Goal: Information Seeking & Learning: Learn about a topic

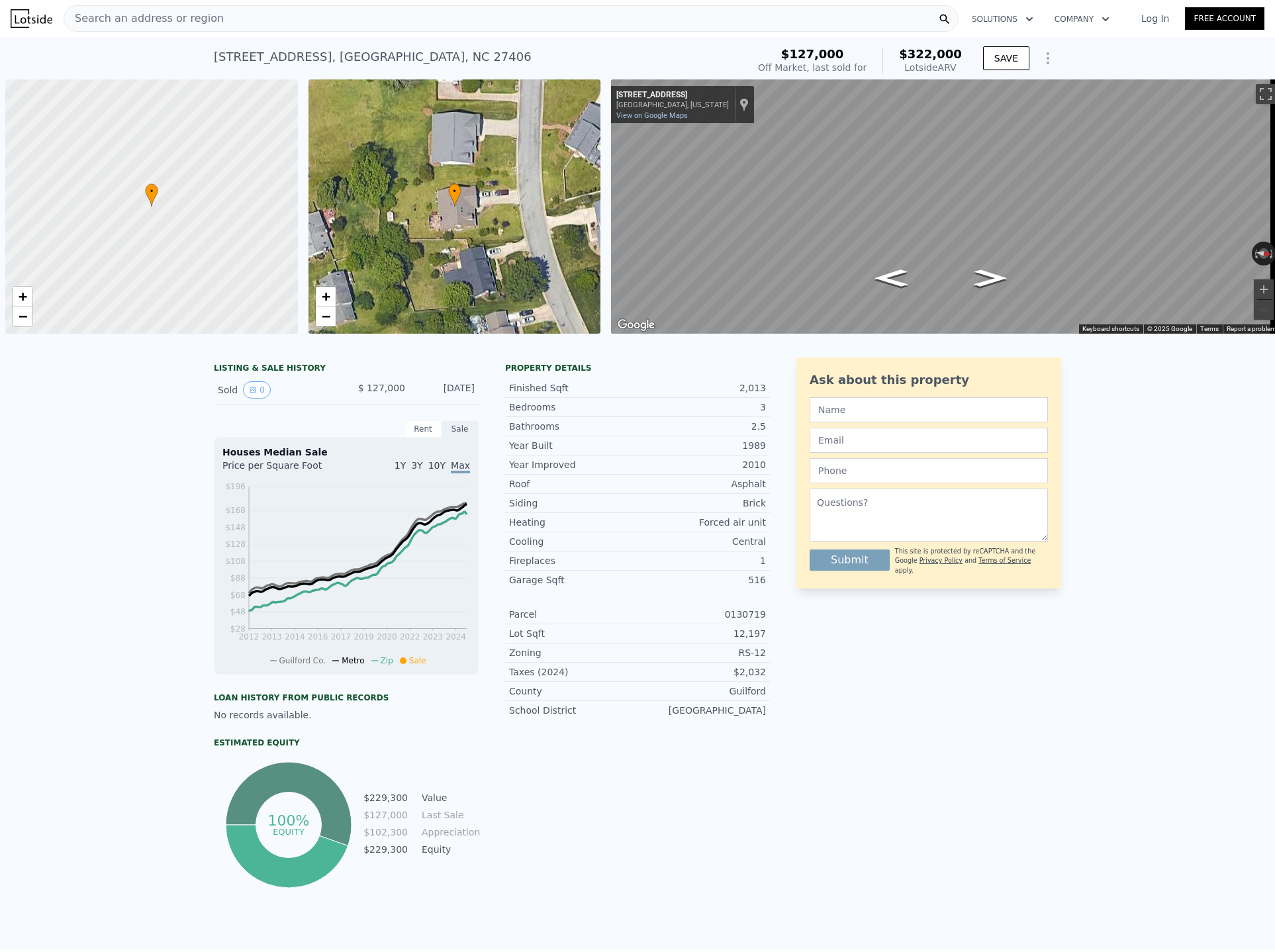
click at [234, 12] on div "Search an address or region" at bounding box center [511, 18] width 895 height 27
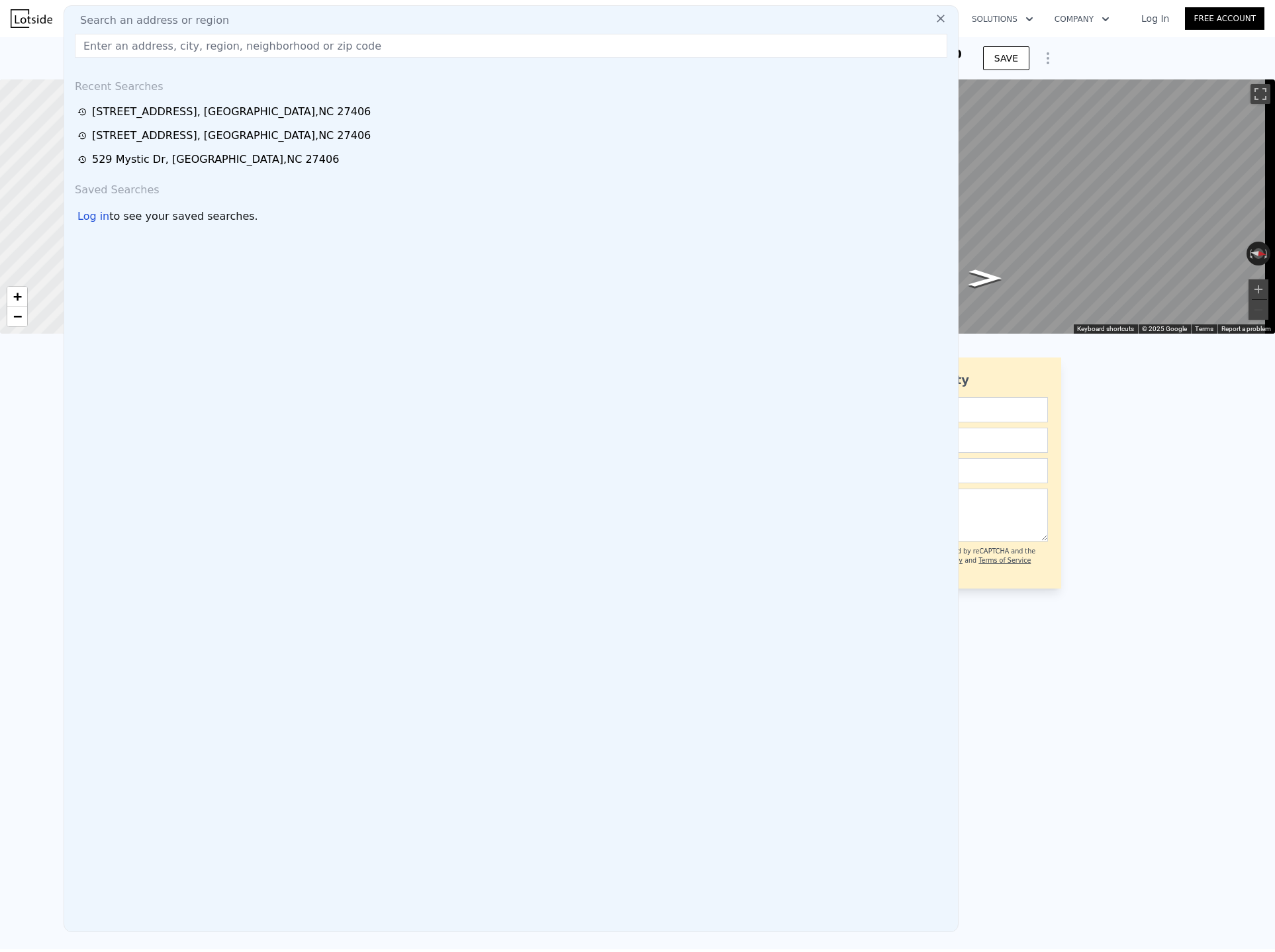
click at [147, 46] on input "text" at bounding box center [511, 45] width 872 height 24
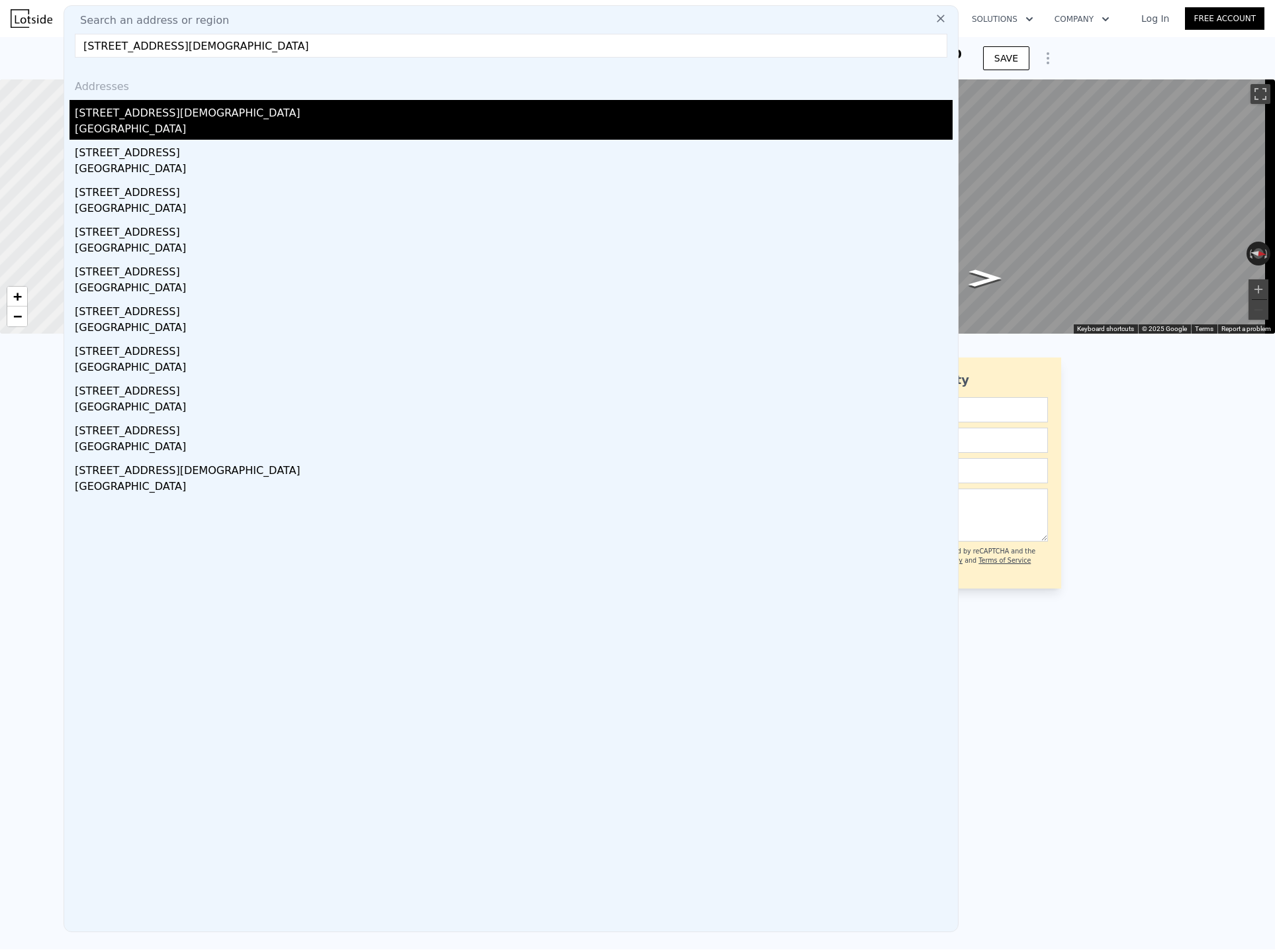
type input "[STREET_ADDRESS][DEMOGRAPHIC_DATA]"
click at [176, 120] on div "[STREET_ADDRESS][DEMOGRAPHIC_DATA]" at bounding box center [513, 111] width 877 height 21
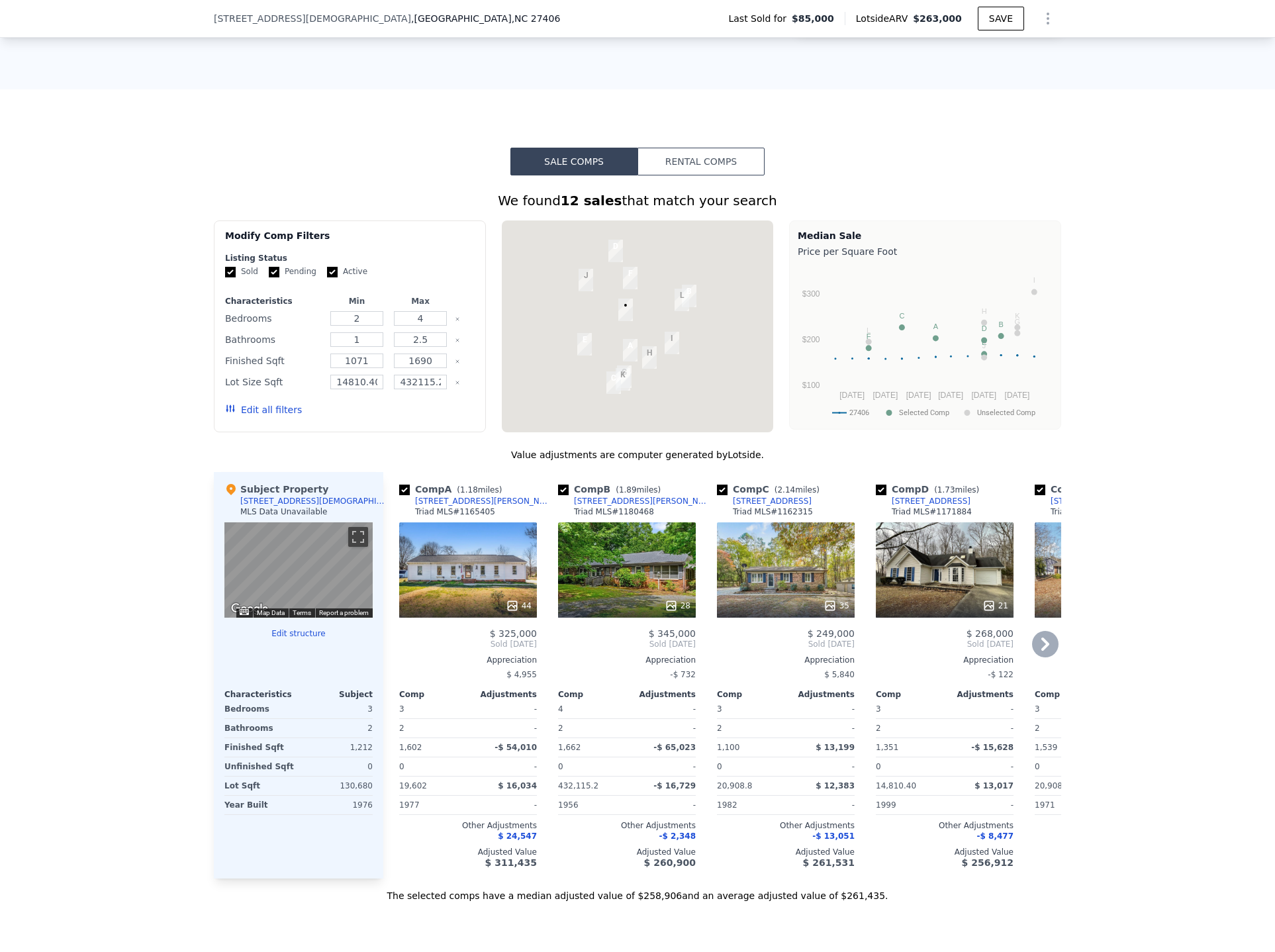
scroll to position [856, 0]
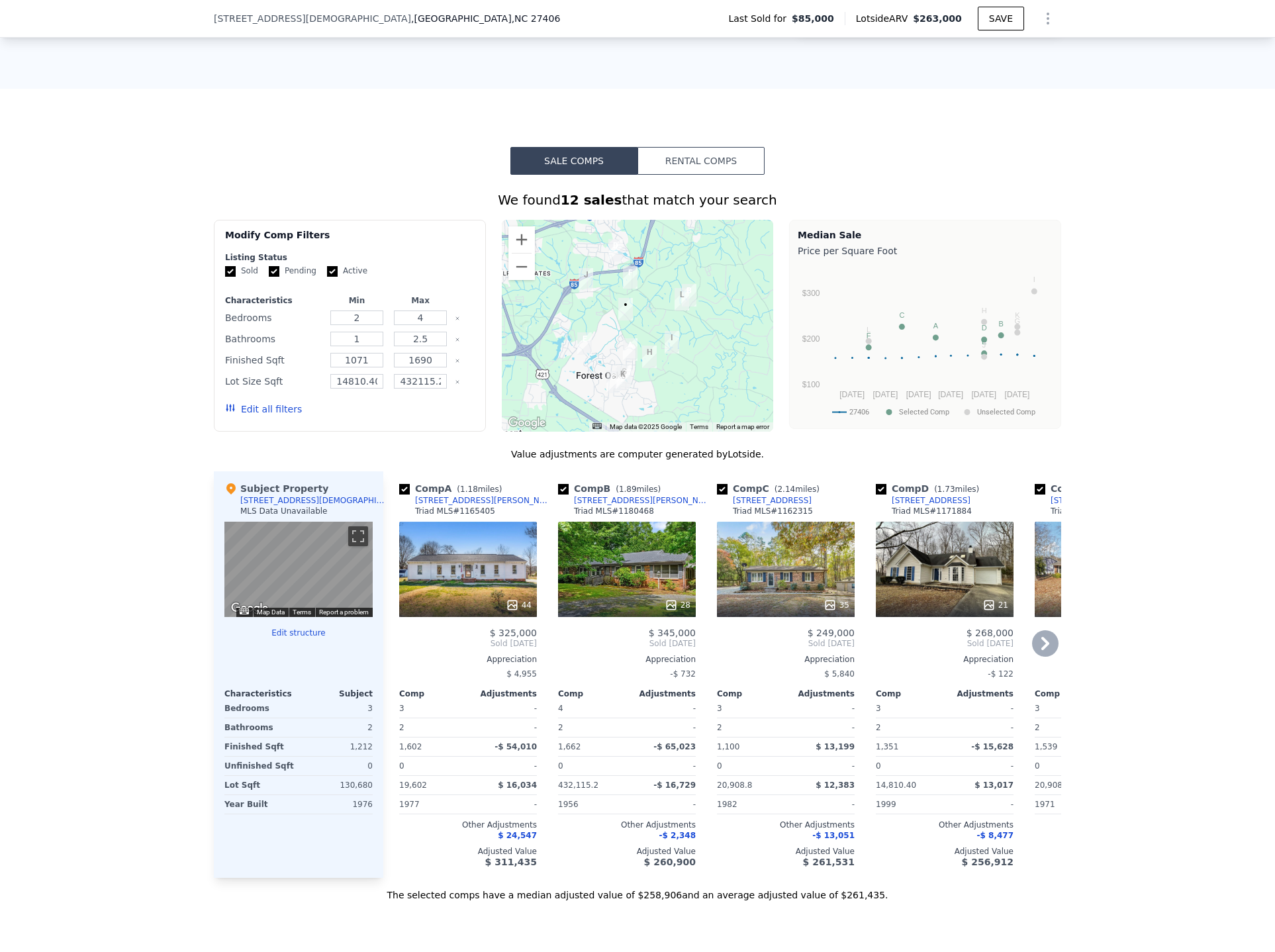
click at [437, 578] on div "44" at bounding box center [468, 569] width 138 height 95
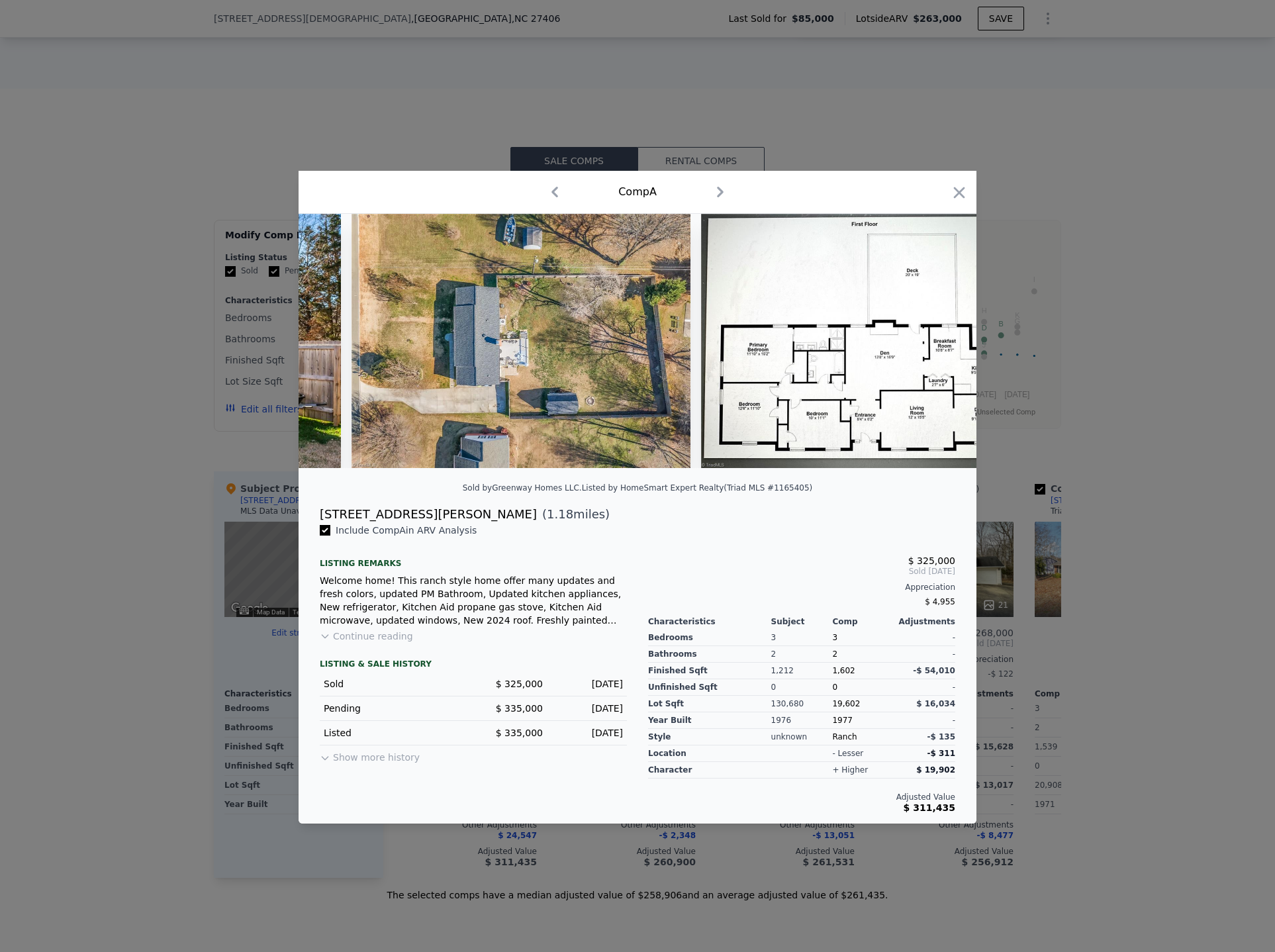
scroll to position [0, 16041]
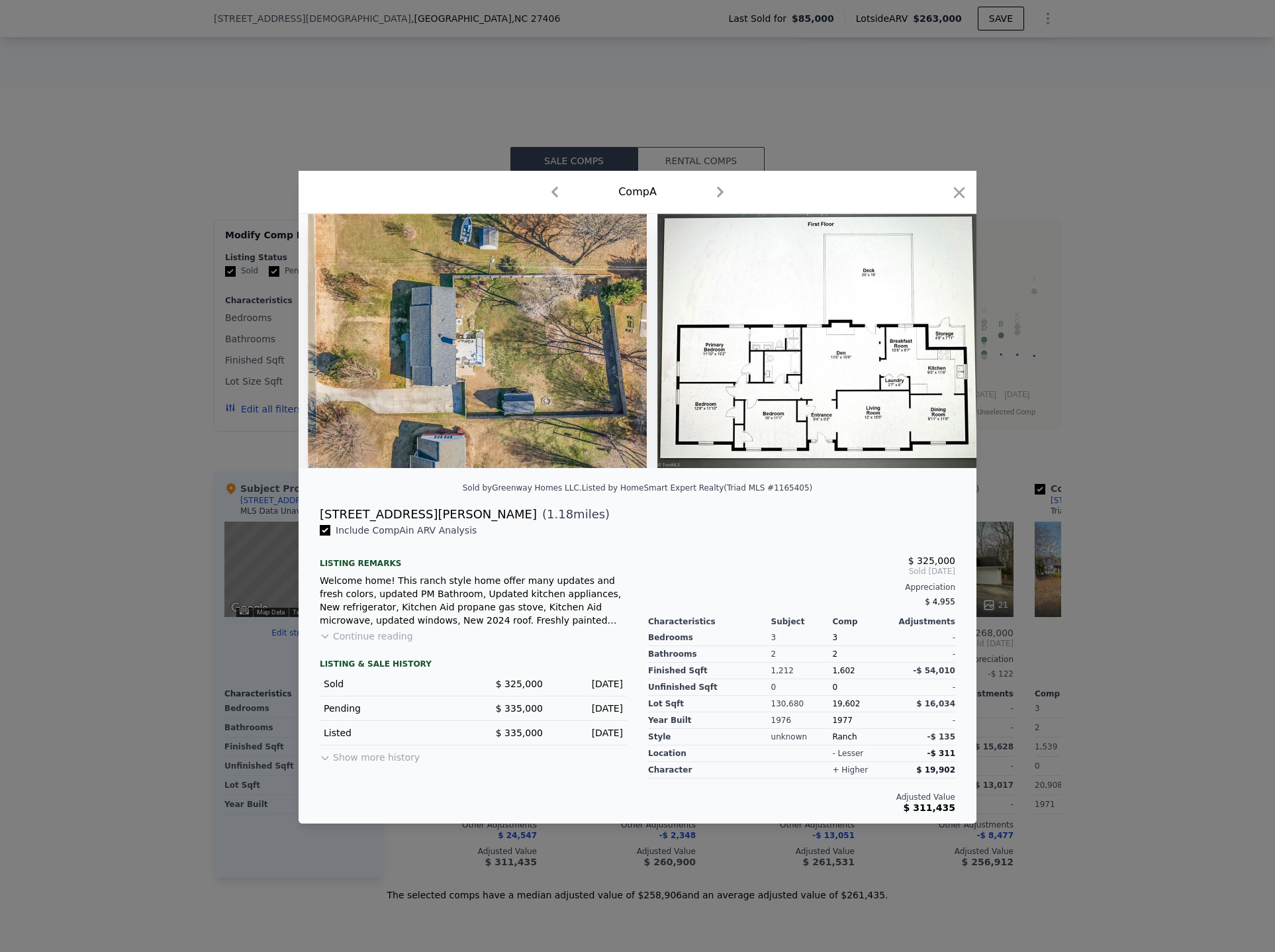
click at [1126, 491] on div at bounding box center [638, 476] width 1275 height 952
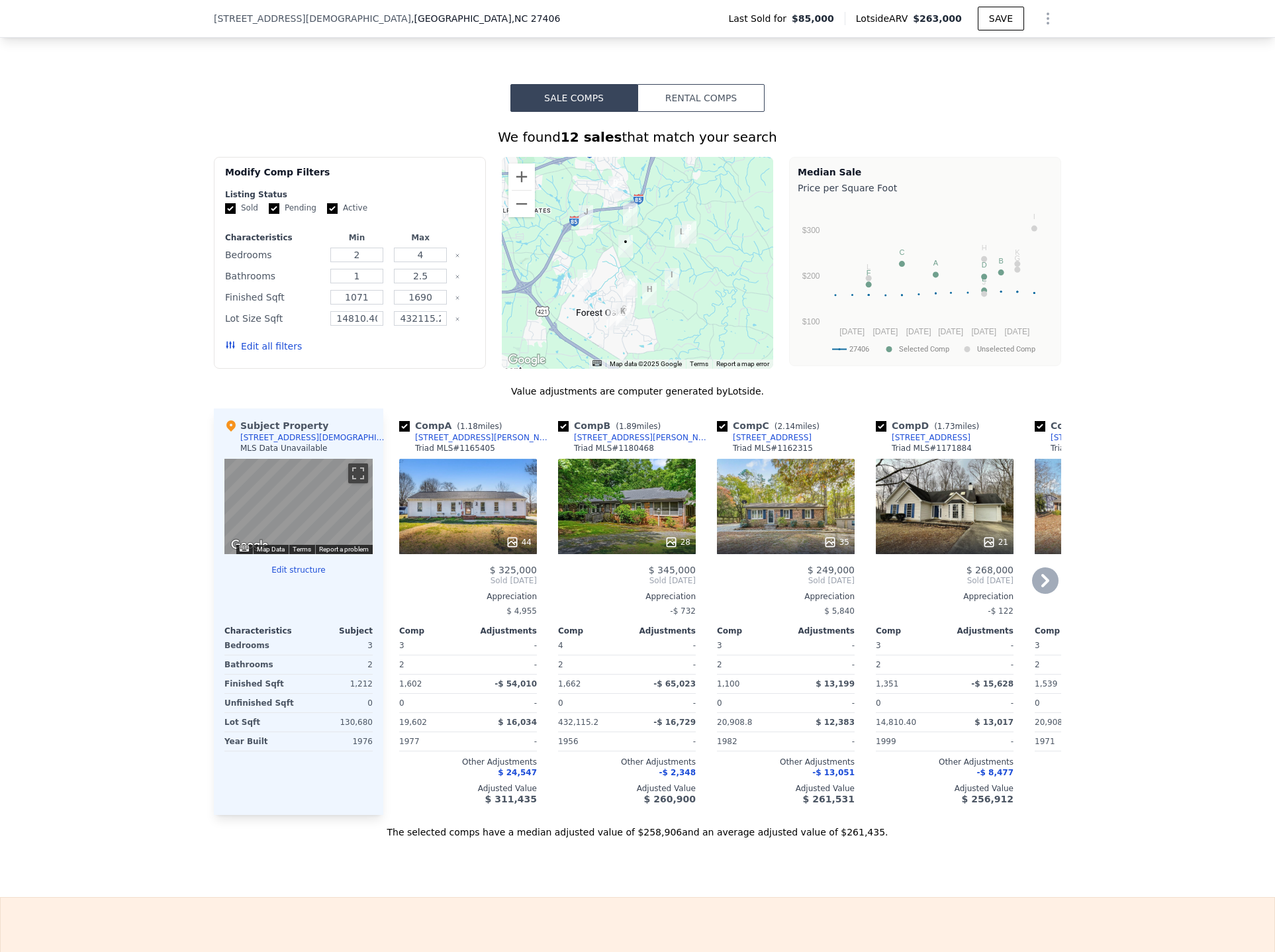
scroll to position [922, 0]
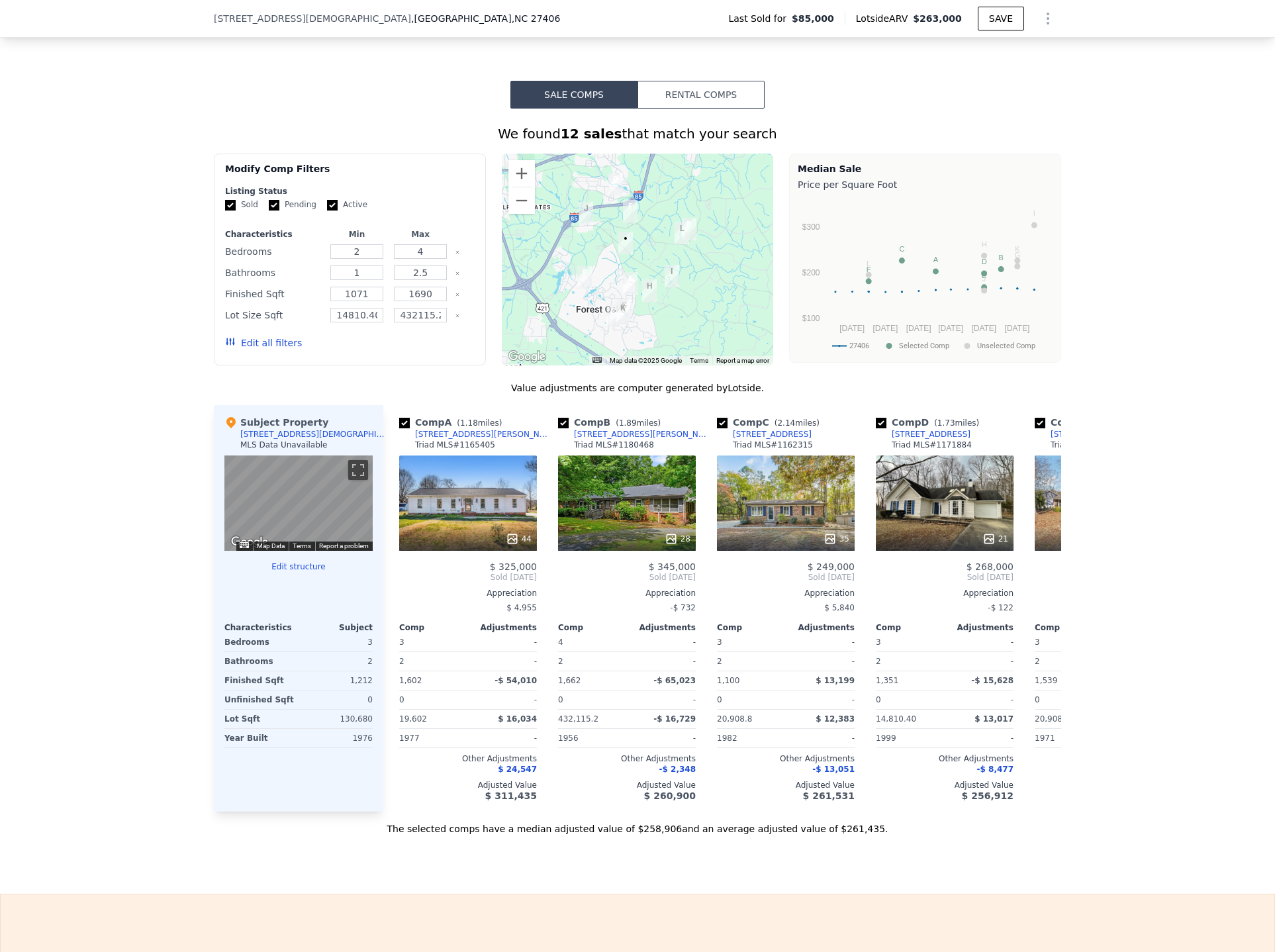
drag, startPoint x: 280, startPoint y: 353, endPoint x: 248, endPoint y: 353, distance: 32.0
click at [248, 350] on button "Edit all filters" at bounding box center [263, 342] width 77 height 13
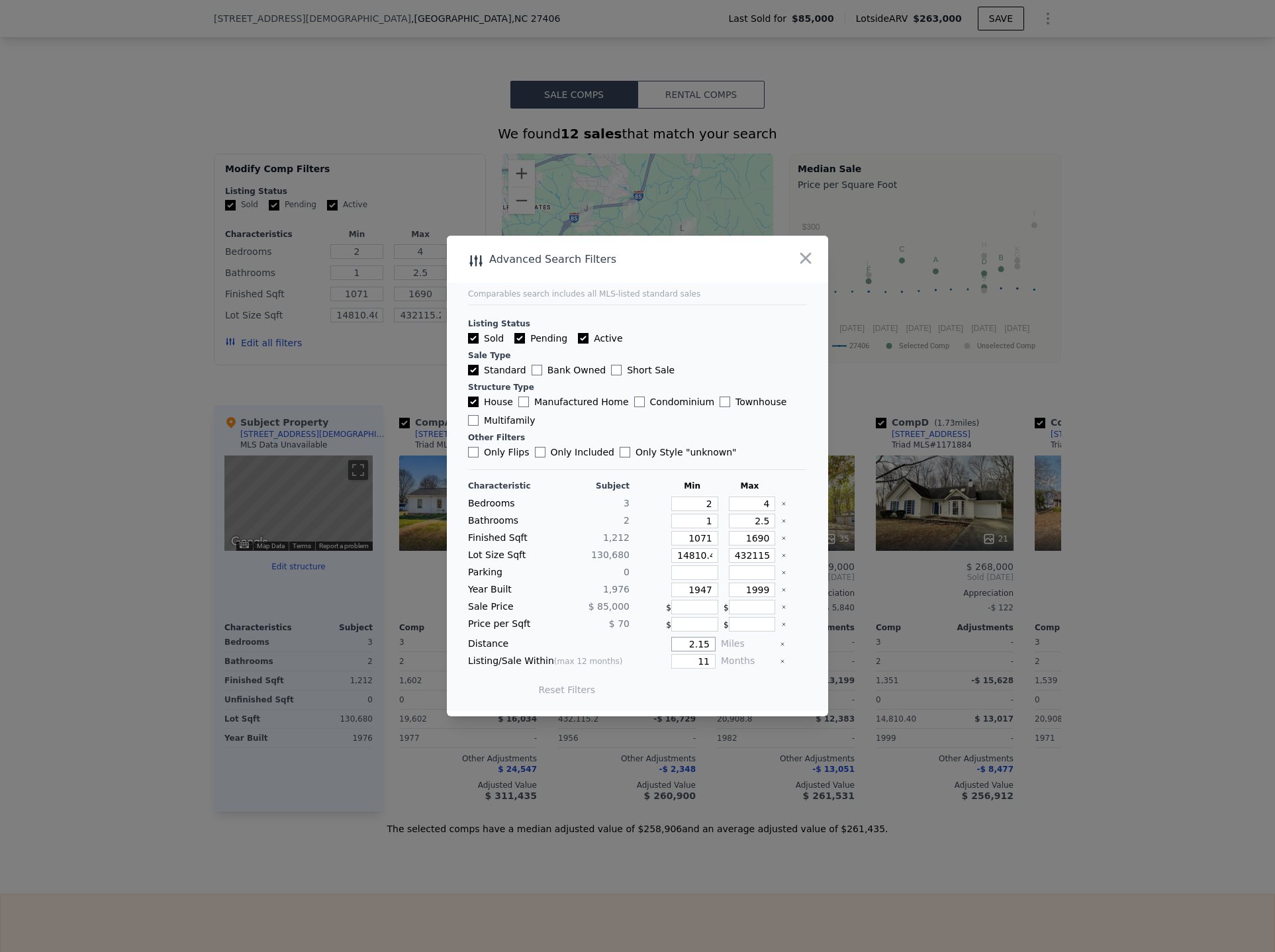
drag, startPoint x: 676, startPoint y: 645, endPoint x: 782, endPoint y: 645, distance: 106.0
click at [782, 645] on div "Distance 2.15 Miles" at bounding box center [637, 644] width 339 height 14
click at [802, 257] on icon "button" at bounding box center [806, 258] width 19 height 19
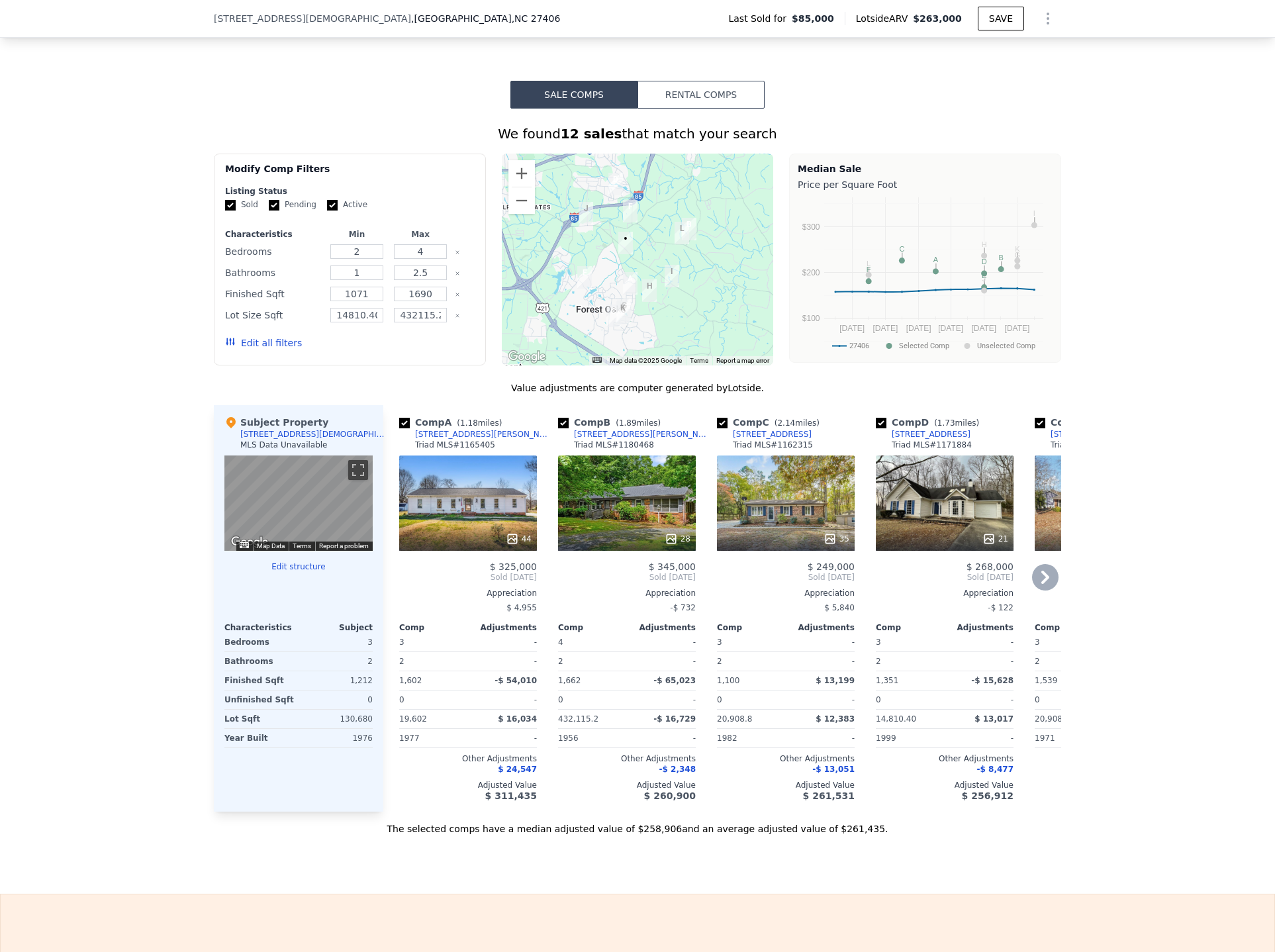
click at [942, 517] on div "21" at bounding box center [945, 503] width 138 height 95
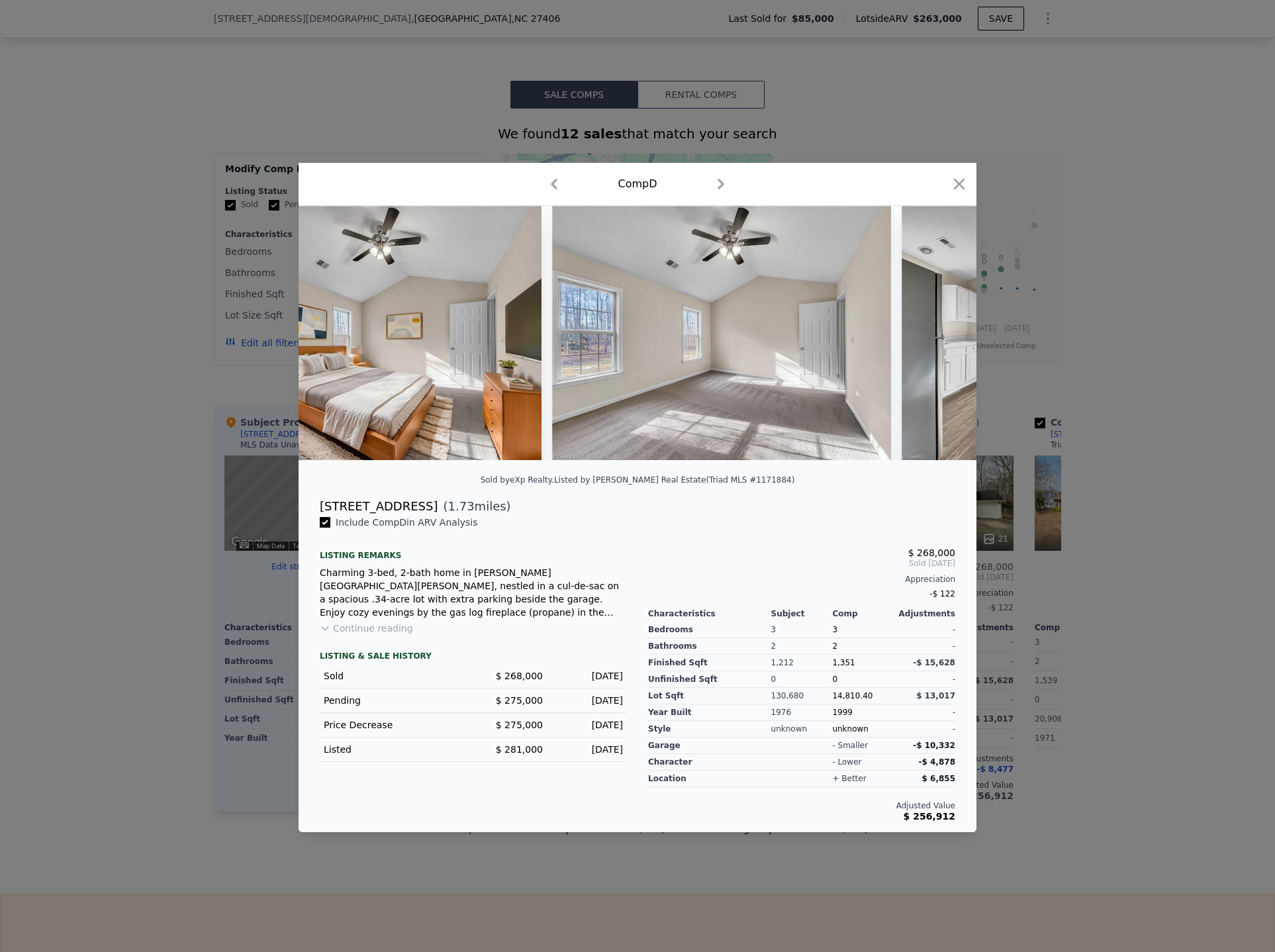
scroll to position [0, 3359]
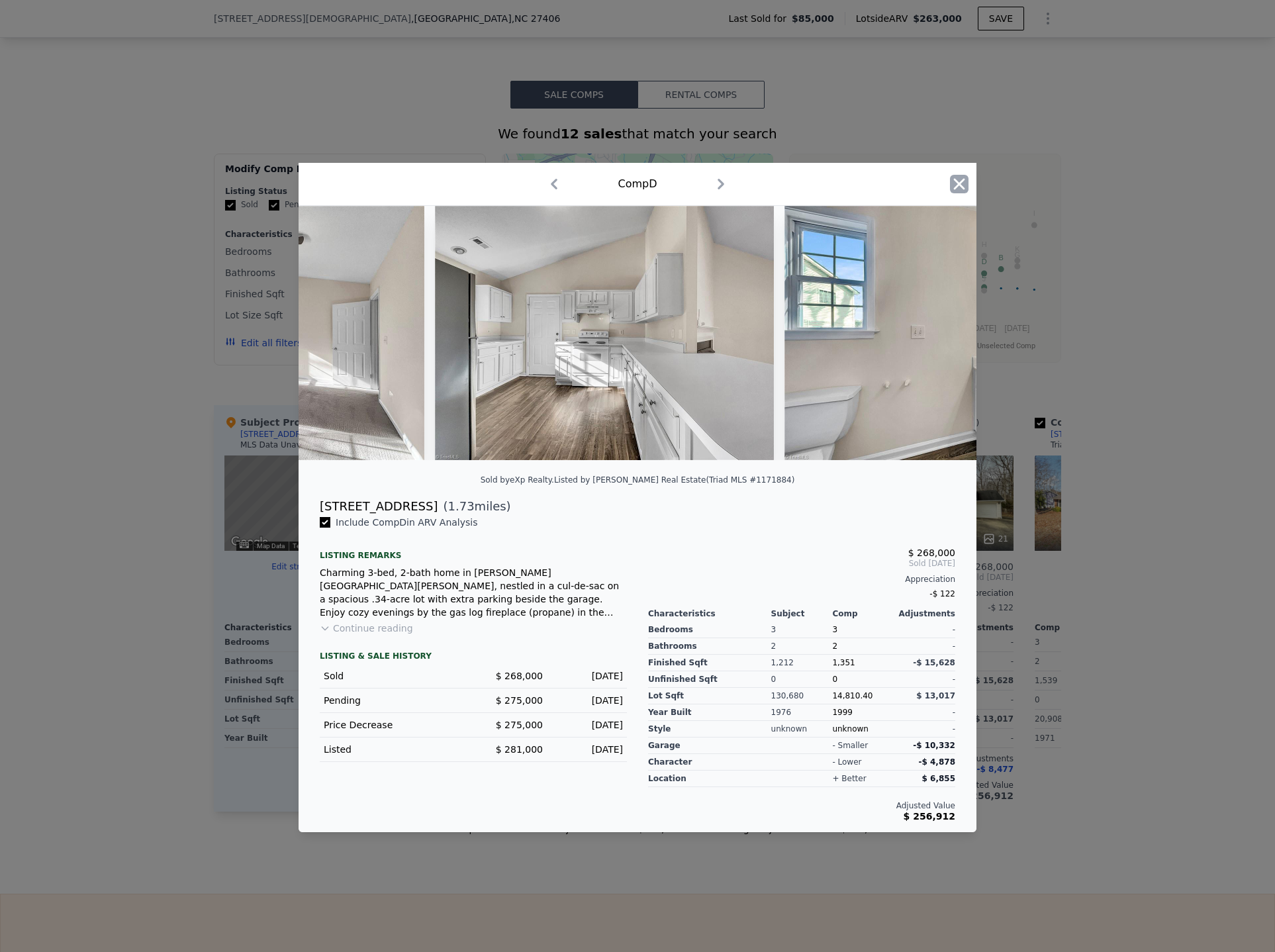
click at [956, 181] on icon "button" at bounding box center [959, 184] width 19 height 19
